Goal: Find specific page/section: Find specific page/section

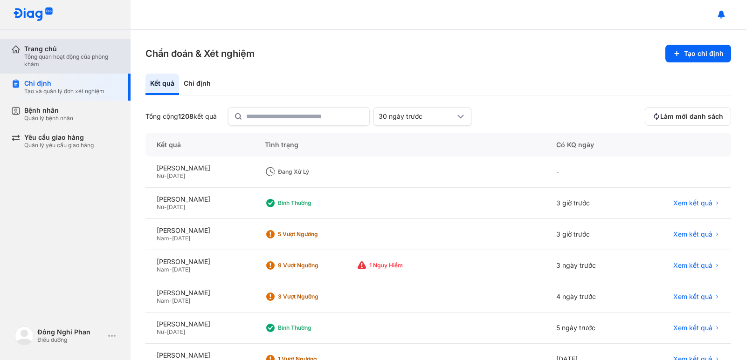
click at [42, 69] on div "Trang chủ Tổng quan hoạt động của phòng khám" at bounding box center [70, 56] width 119 height 35
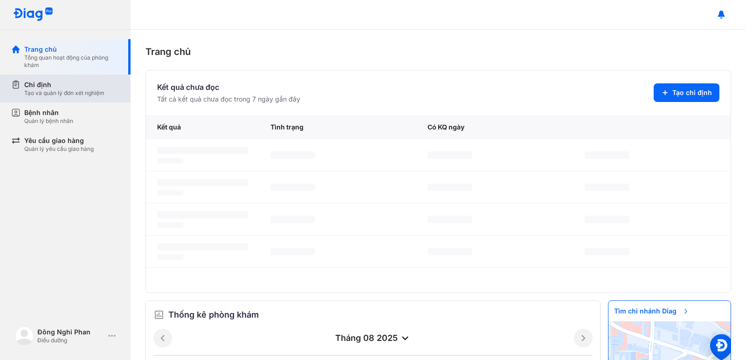
click at [39, 95] on div "Tạo và quản lý đơn xét nghiệm" at bounding box center [64, 93] width 80 height 7
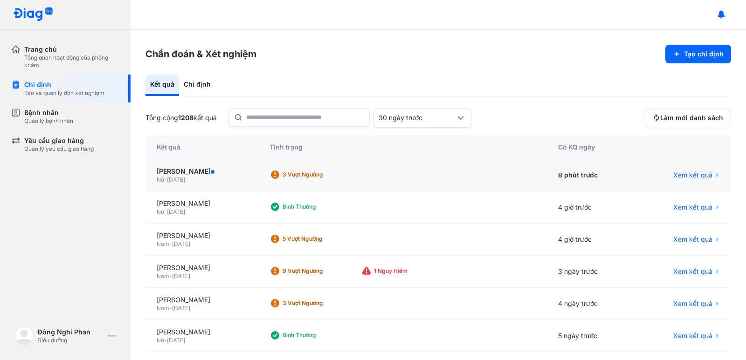
click at [324, 175] on div "3 Vượt ngưỡng" at bounding box center [320, 174] width 75 height 7
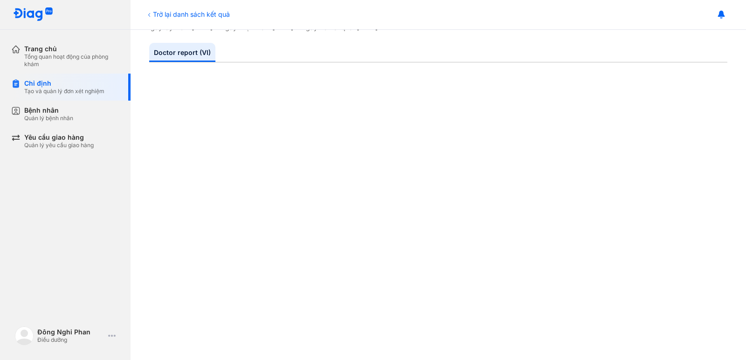
scroll to position [187, 0]
